Goal: Information Seeking & Learning: Learn about a topic

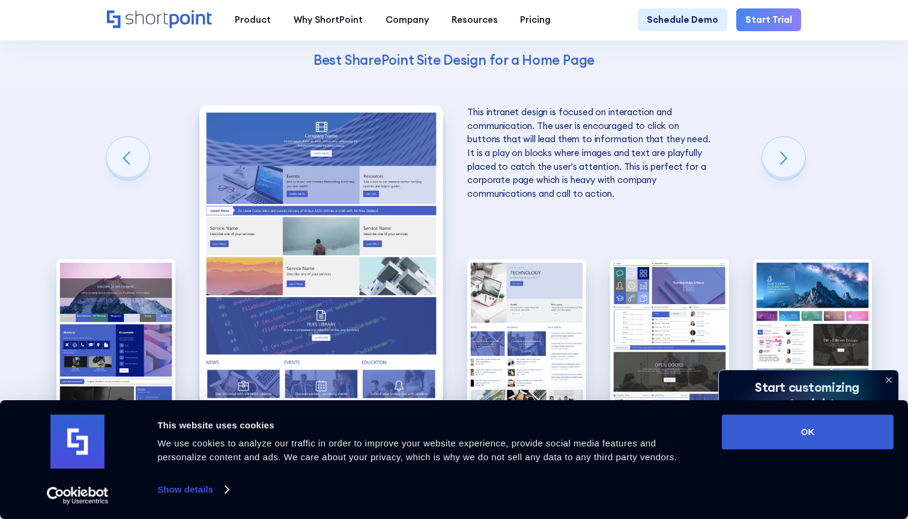
scroll to position [2298, 0]
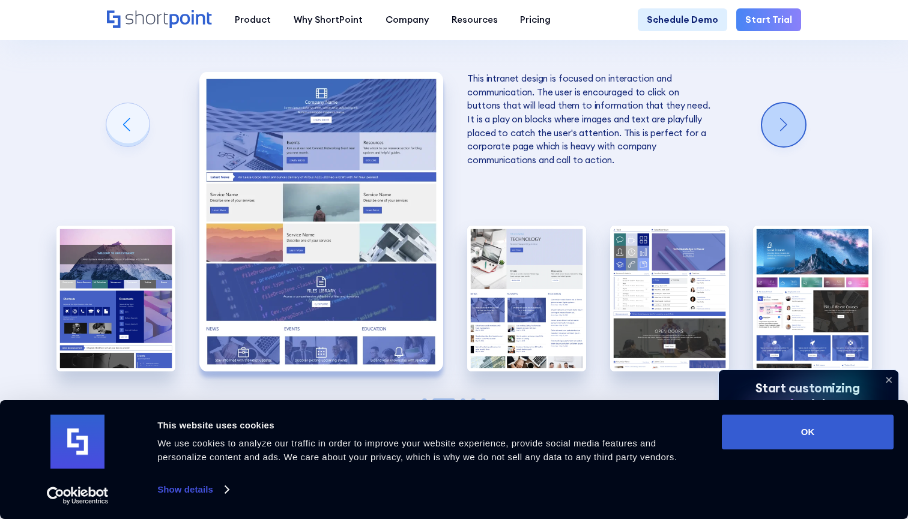
click at [776, 104] on div "Next slide" at bounding box center [783, 124] width 43 height 43
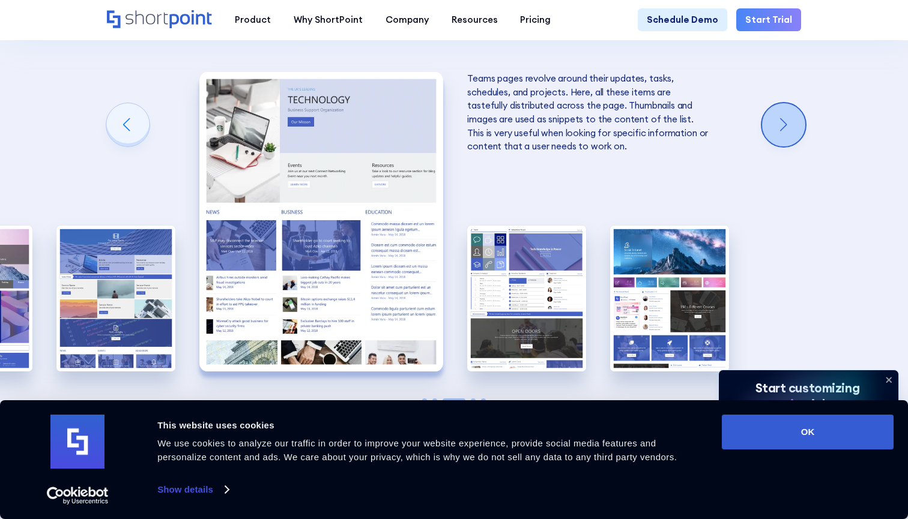
click at [774, 103] on div "Next slide" at bounding box center [783, 124] width 43 height 43
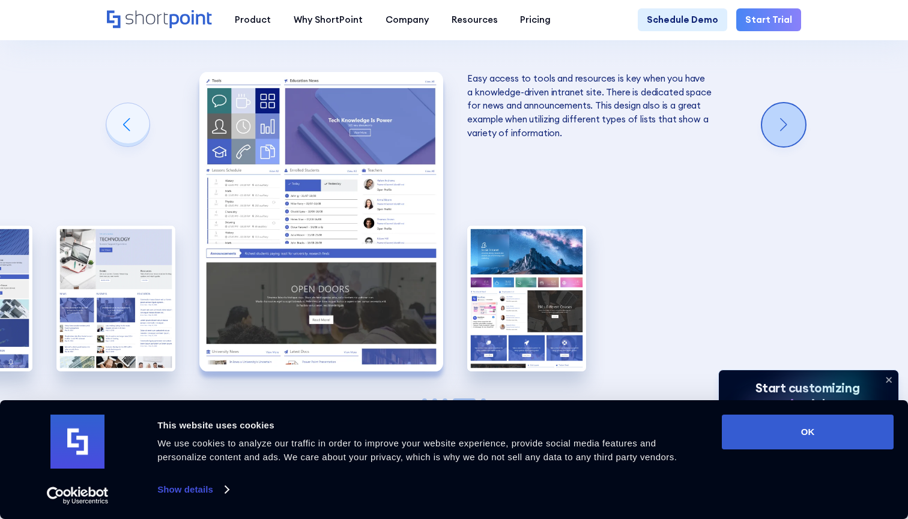
click at [774, 103] on div "Next slide" at bounding box center [783, 124] width 43 height 43
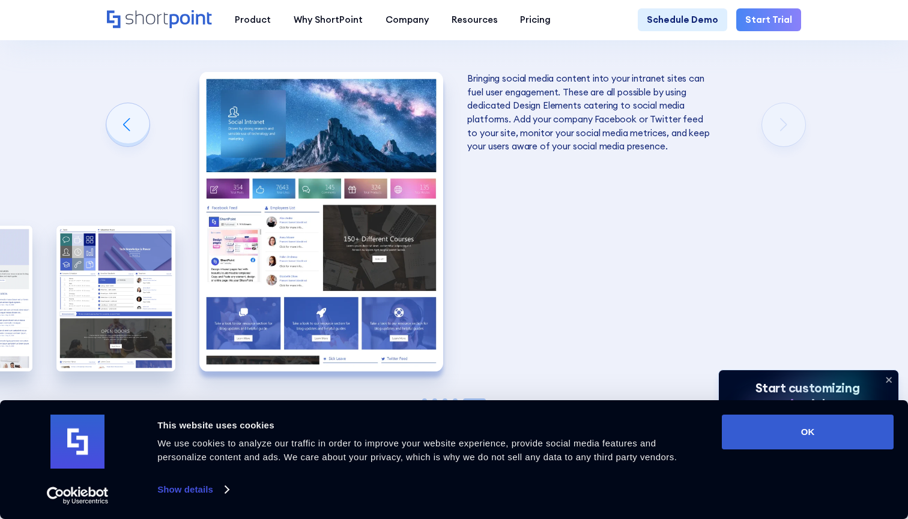
click at [375, 153] on img "5 / 5" at bounding box center [321, 222] width 244 height 300
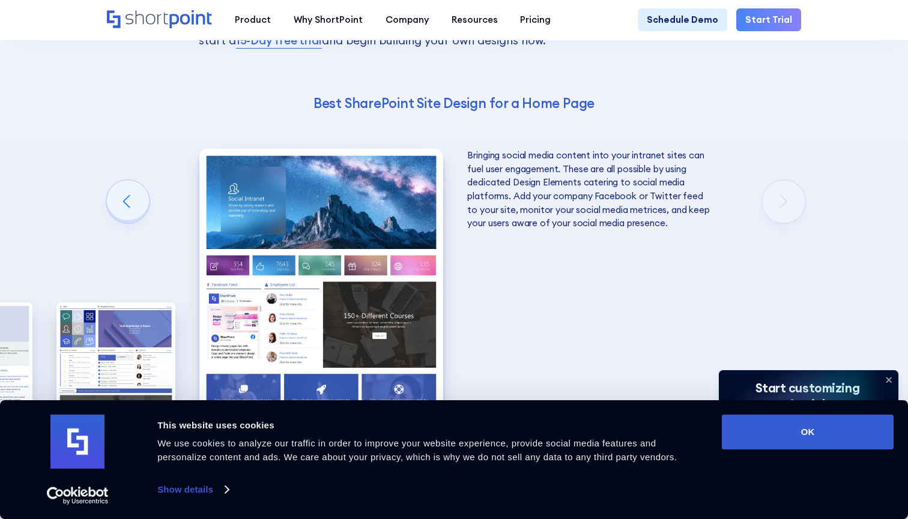
scroll to position [2222, 0]
click at [354, 212] on img "5 / 5" at bounding box center [321, 298] width 244 height 300
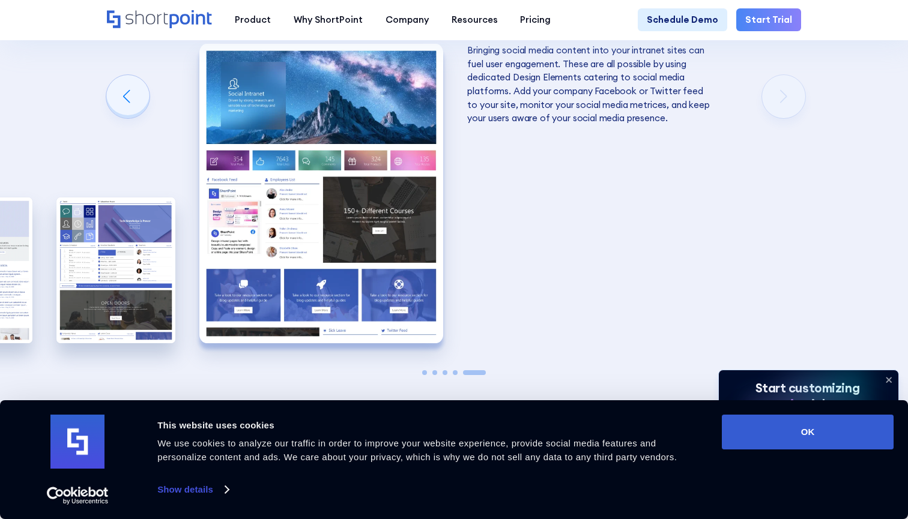
scroll to position [2307, 0]
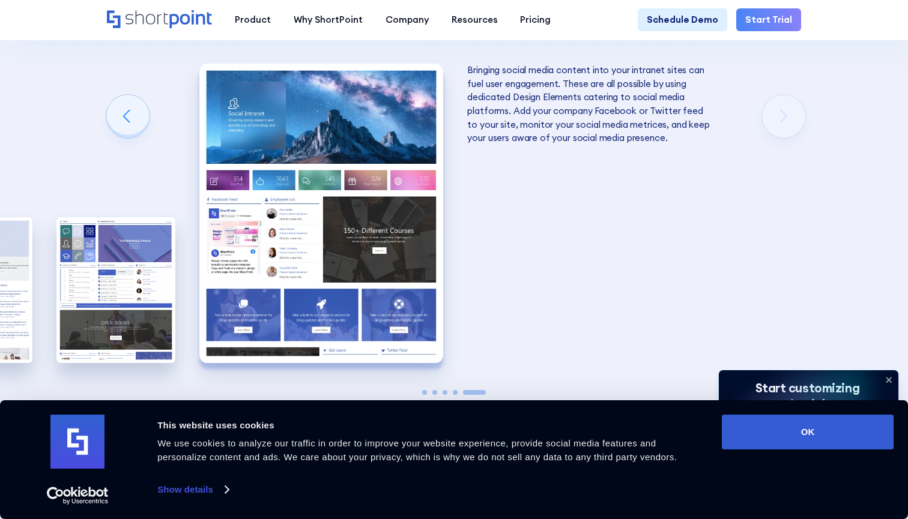
click at [387, 240] on img "5 / 5" at bounding box center [321, 214] width 244 height 300
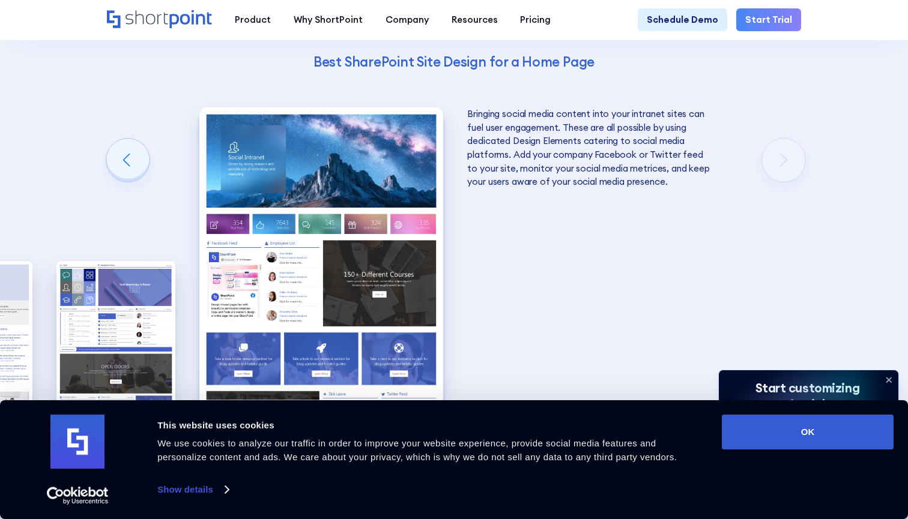
scroll to position [2262, 0]
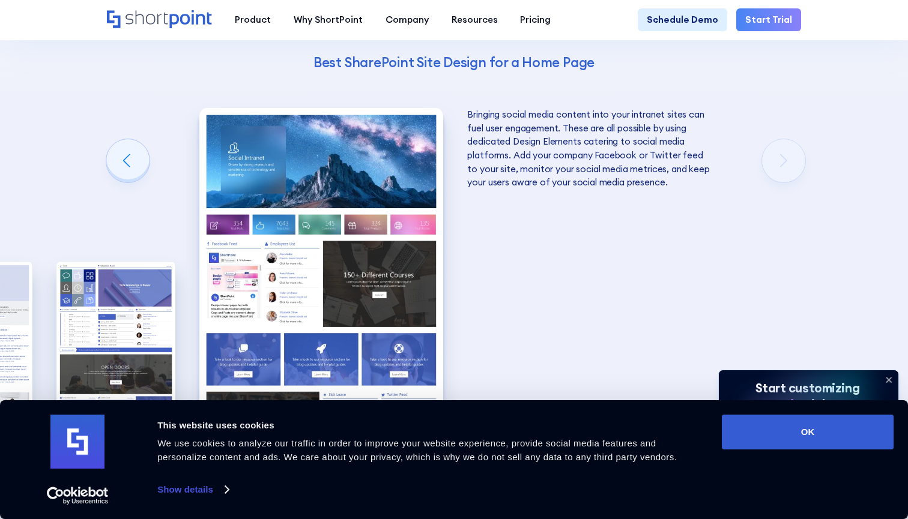
click at [745, 164] on div "The Best SharePoint Site Designs Here are some of the best SharePoint Site Desi…" at bounding box center [454, 169] width 908 height 770
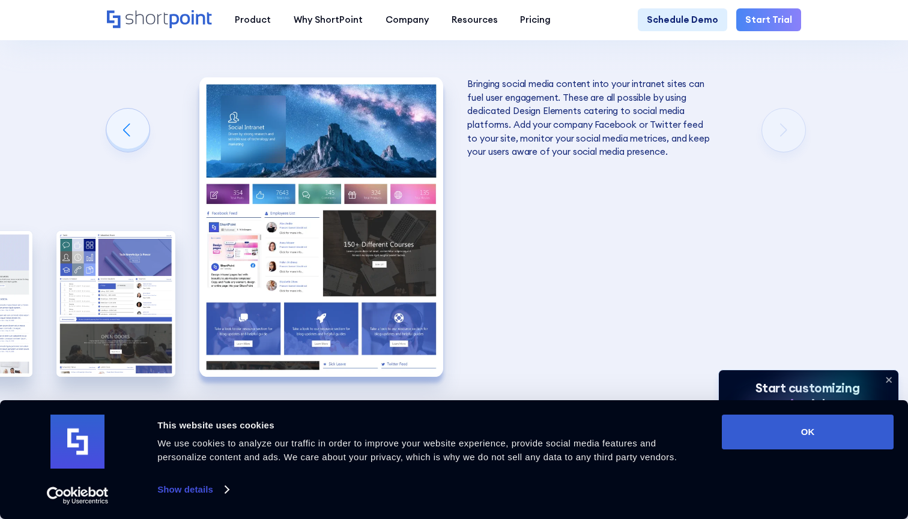
scroll to position [2297, 0]
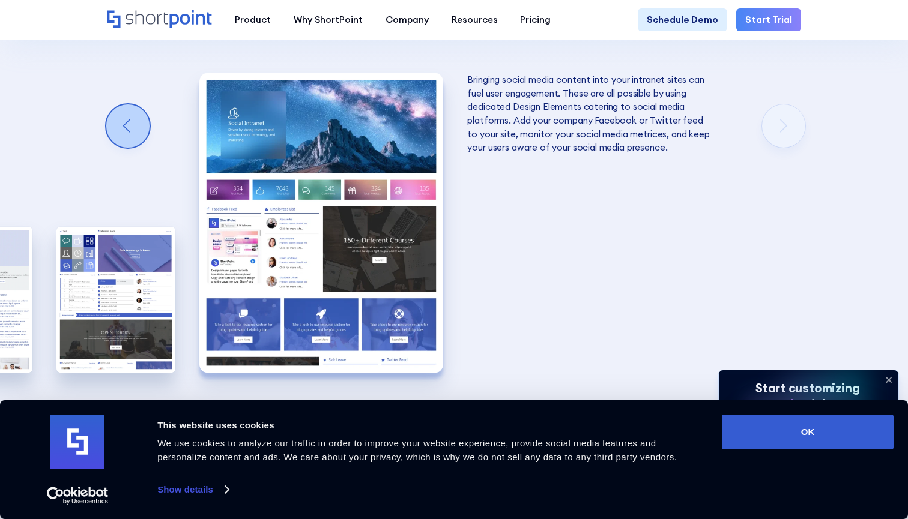
click at [125, 107] on div "Previous slide" at bounding box center [127, 125] width 43 height 43
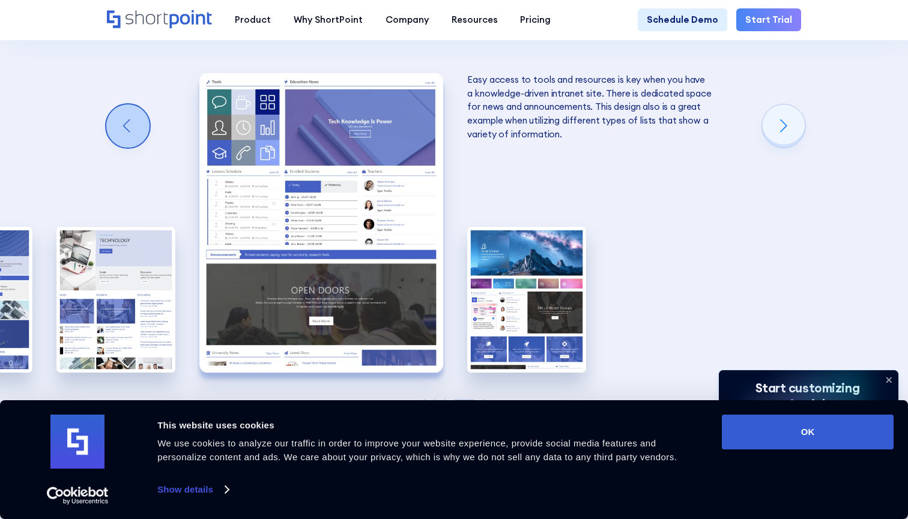
click at [125, 107] on div "Previous slide" at bounding box center [127, 125] width 43 height 43
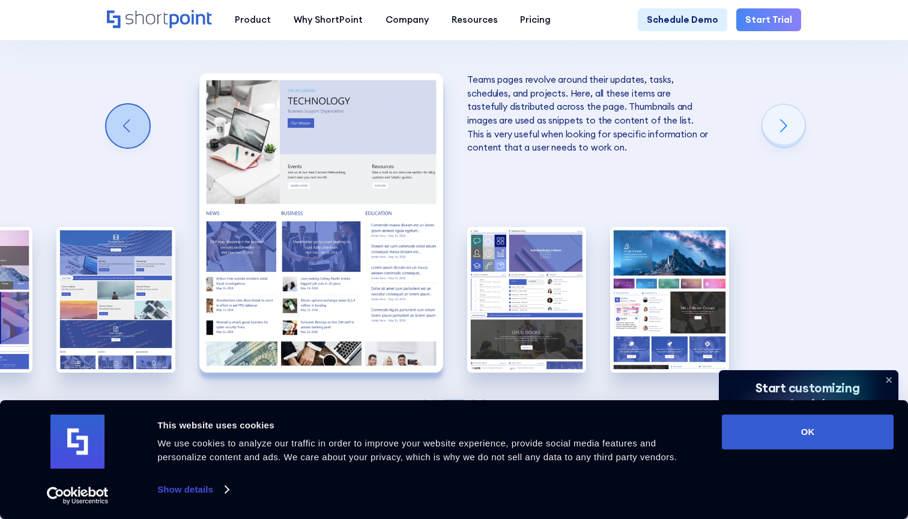
click at [125, 107] on div "Previous slide" at bounding box center [127, 125] width 43 height 43
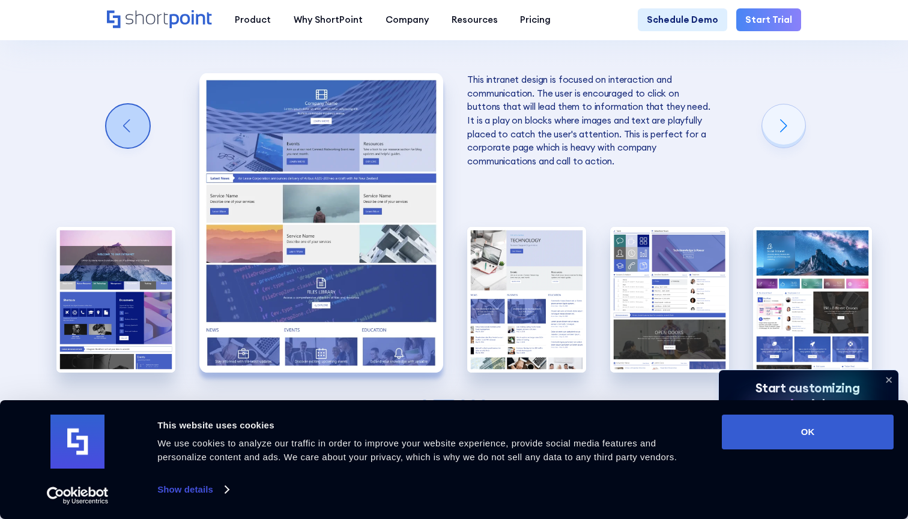
click at [125, 107] on div "Previous slide" at bounding box center [127, 125] width 43 height 43
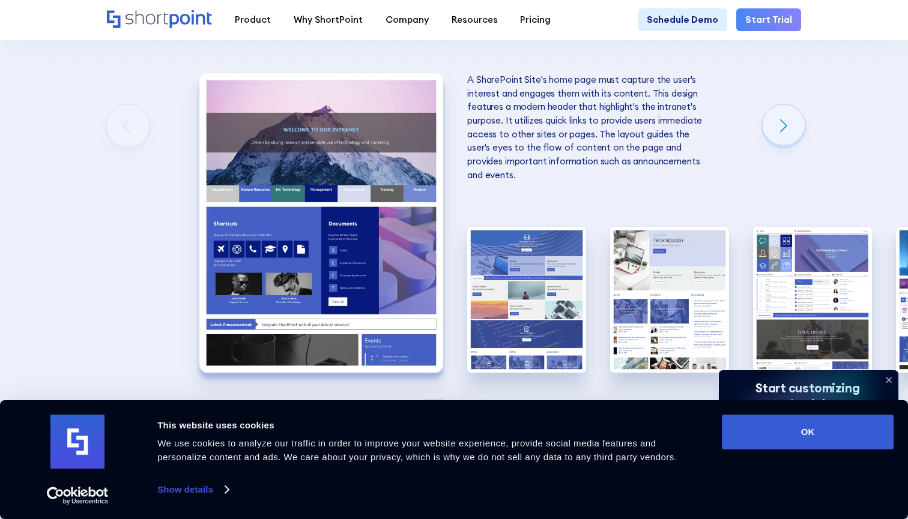
click at [444, 274] on div "A SharePoint Site's home page must capture the user's interest and engages them…" at bounding box center [453, 222] width 119 height 373
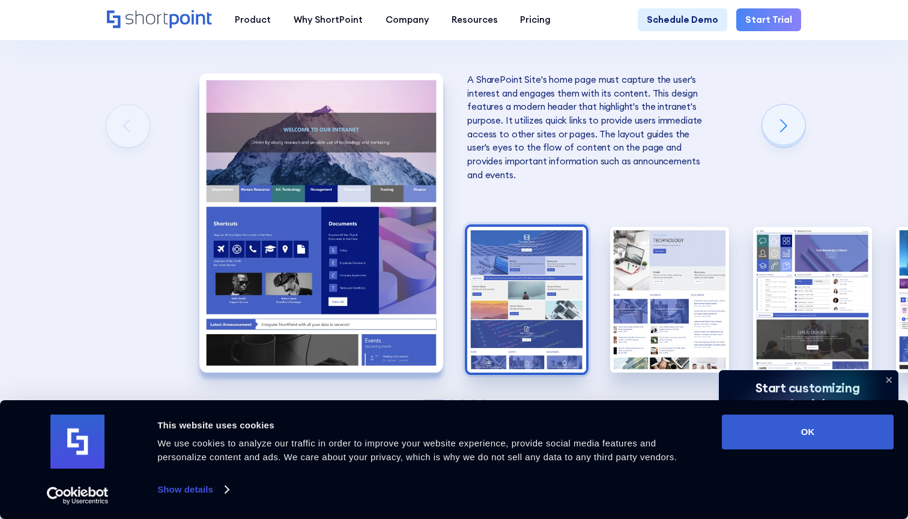
click at [495, 280] on img "2 / 5" at bounding box center [526, 300] width 119 height 146
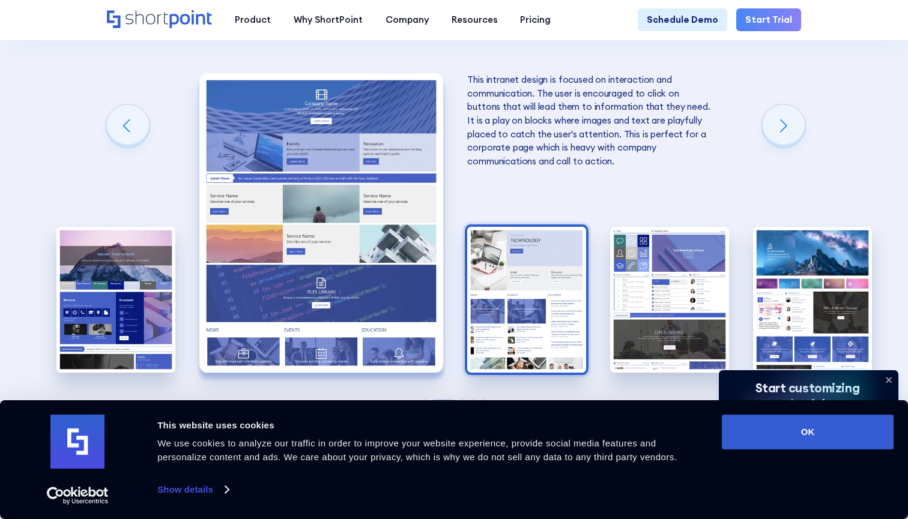
click at [552, 293] on img "3 / 5" at bounding box center [526, 300] width 119 height 146
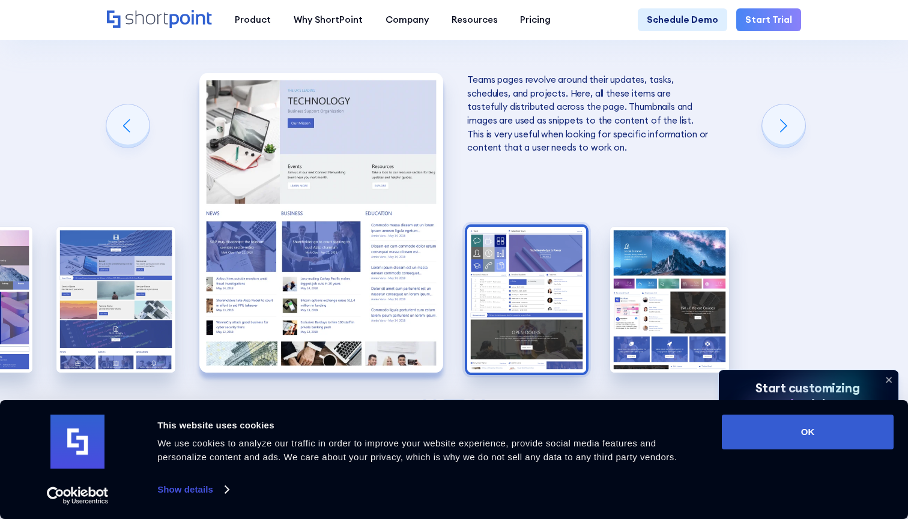
click at [532, 277] on img "4 / 5" at bounding box center [526, 300] width 119 height 146
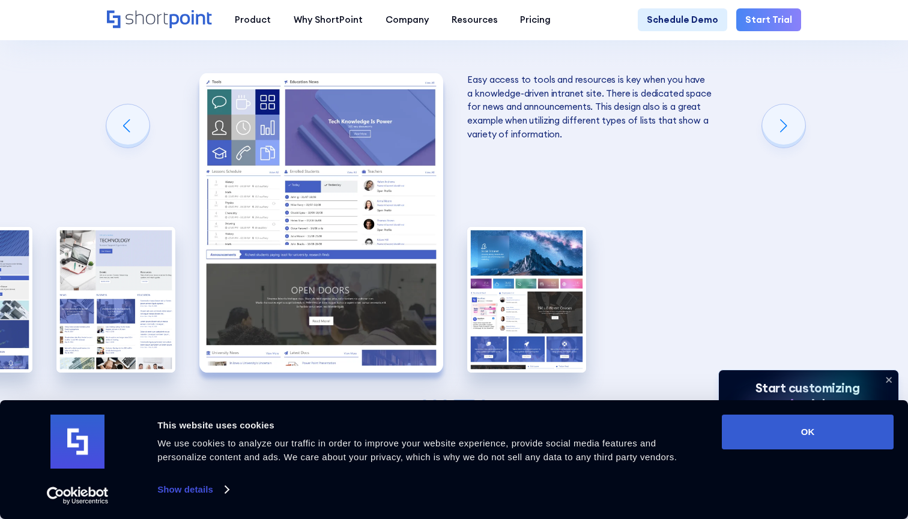
click at [532, 277] on img "5 / 5" at bounding box center [526, 300] width 119 height 146
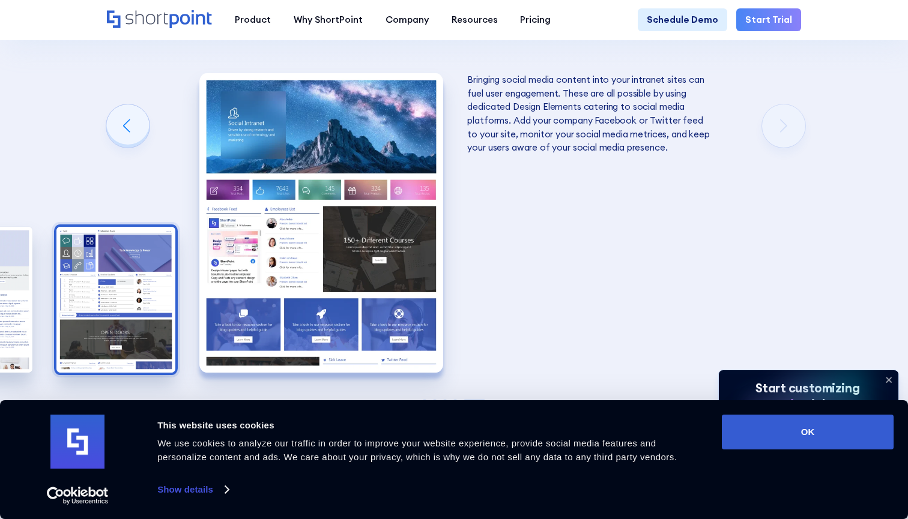
click at [151, 230] on img "4 / 5" at bounding box center [115, 300] width 119 height 146
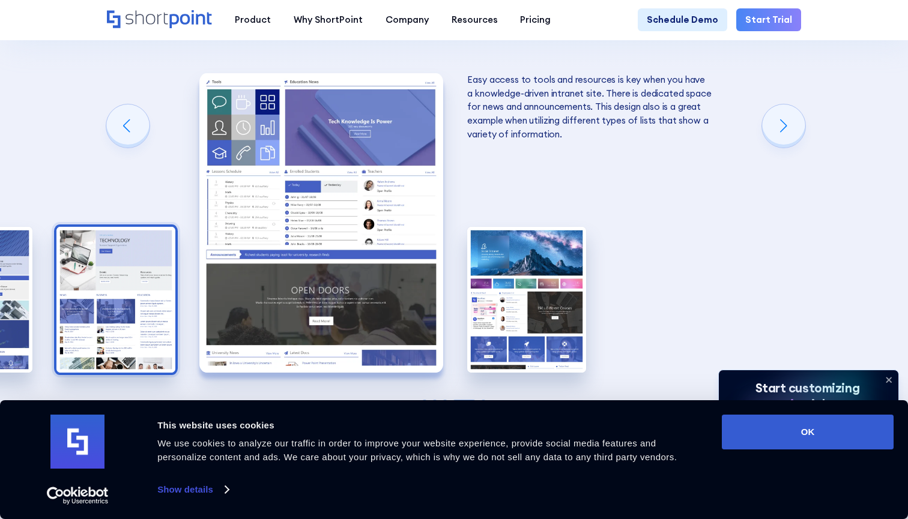
click at [142, 227] on img "3 / 5" at bounding box center [115, 300] width 119 height 146
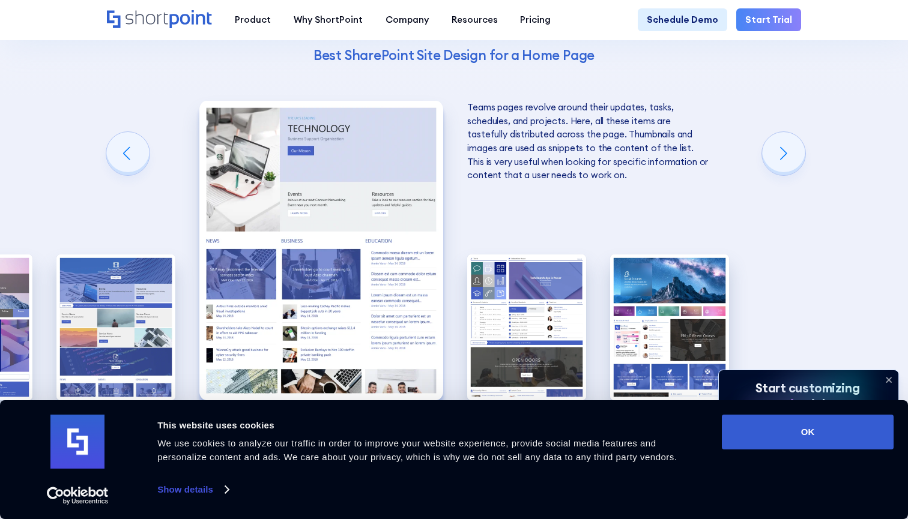
scroll to position [2272, 0]
